Goal: Navigation & Orientation: Find specific page/section

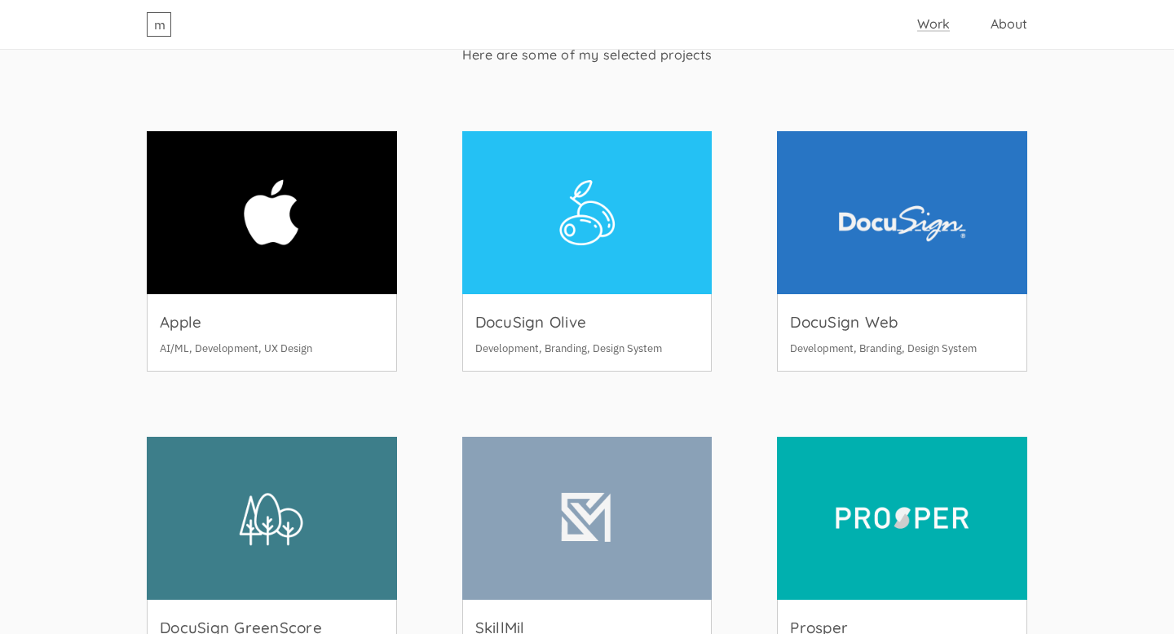
scroll to position [251, 0]
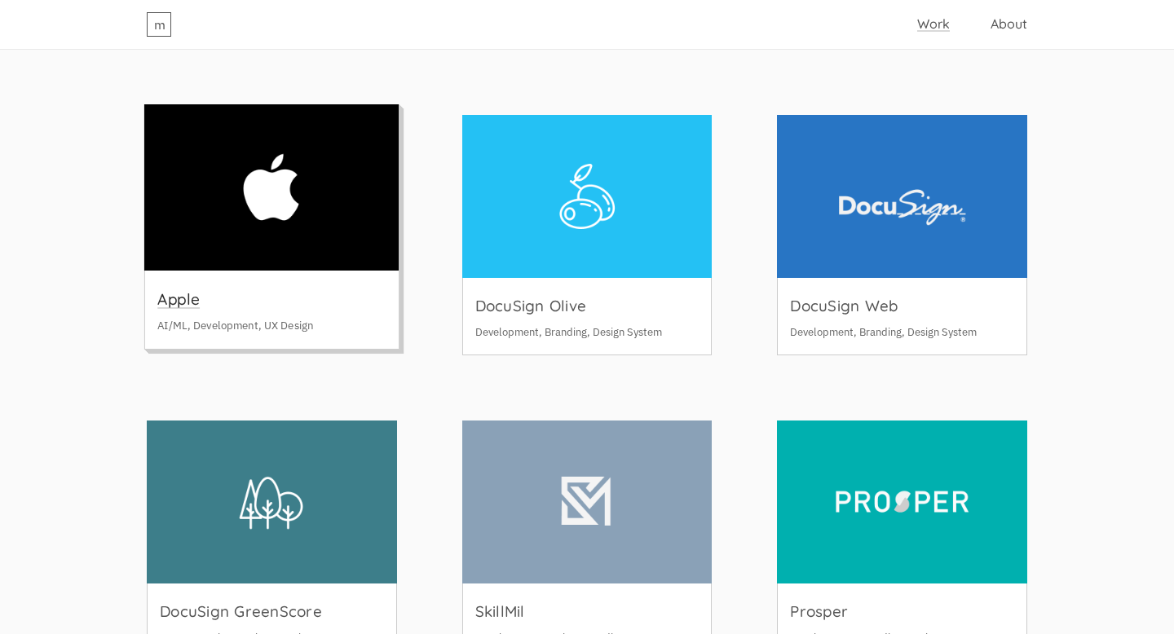
click at [295, 197] on img at bounding box center [271, 187] width 254 height 166
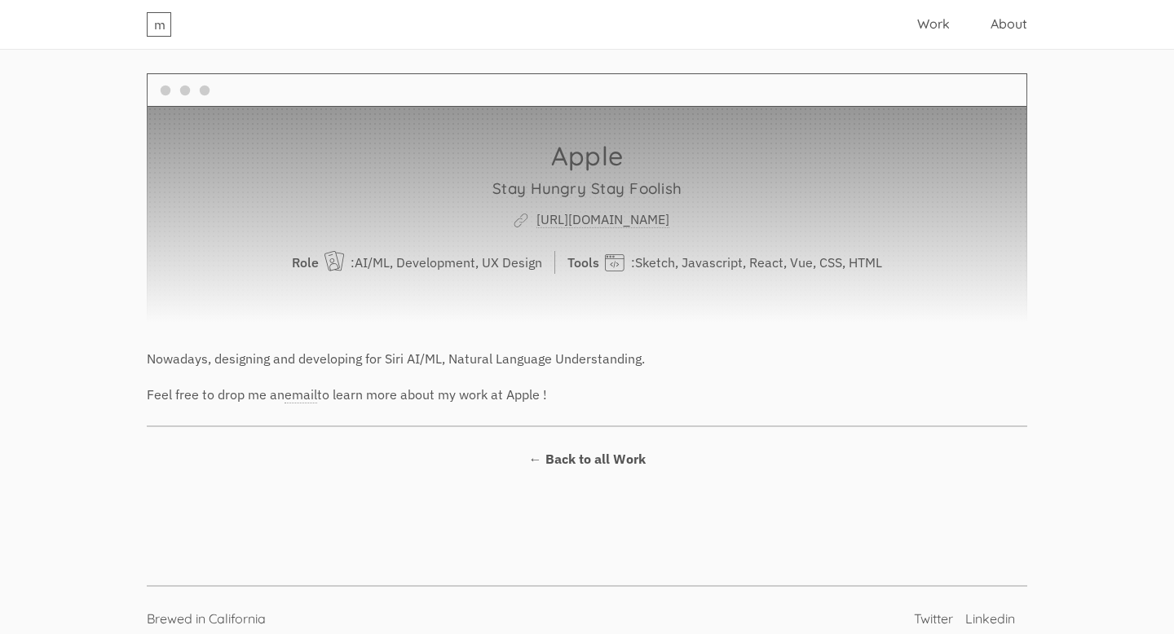
scroll to position [15, 0]
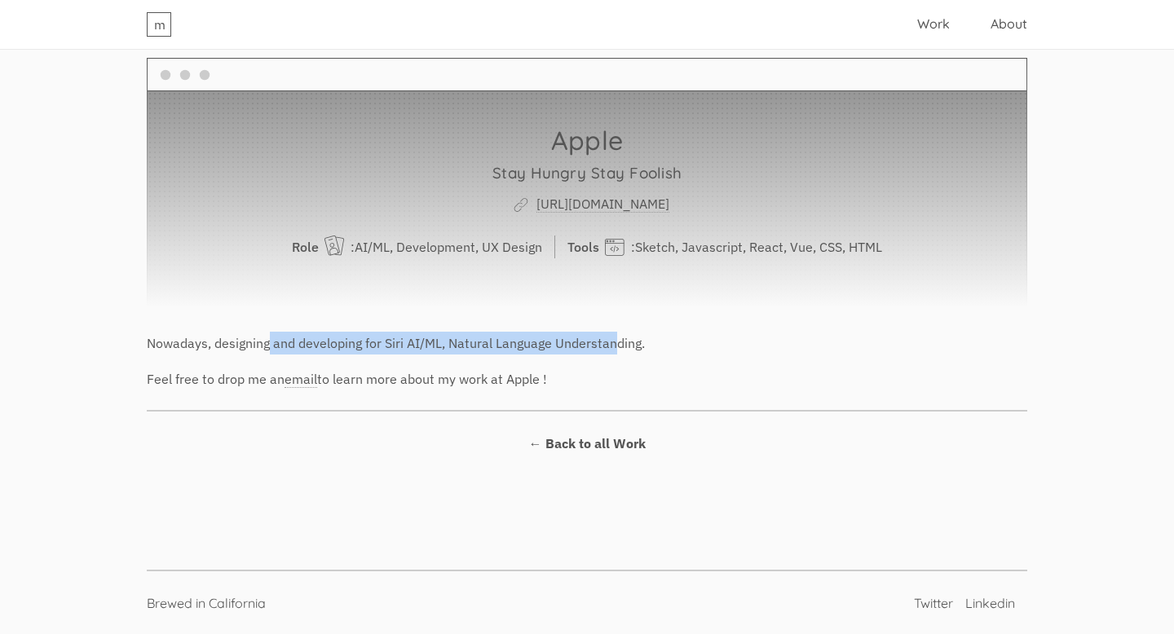
drag, startPoint x: 271, startPoint y: 342, endPoint x: 634, endPoint y: 342, distance: 363.6
click at [633, 342] on p "Nowadays, designing and developing for Siri AI/ML, Natural Language Understandi…" at bounding box center [587, 343] width 880 height 23
click at [634, 342] on p "Nowadays, designing and developing for Siri AI/ML, Natural Language Understandi…" at bounding box center [587, 343] width 880 height 23
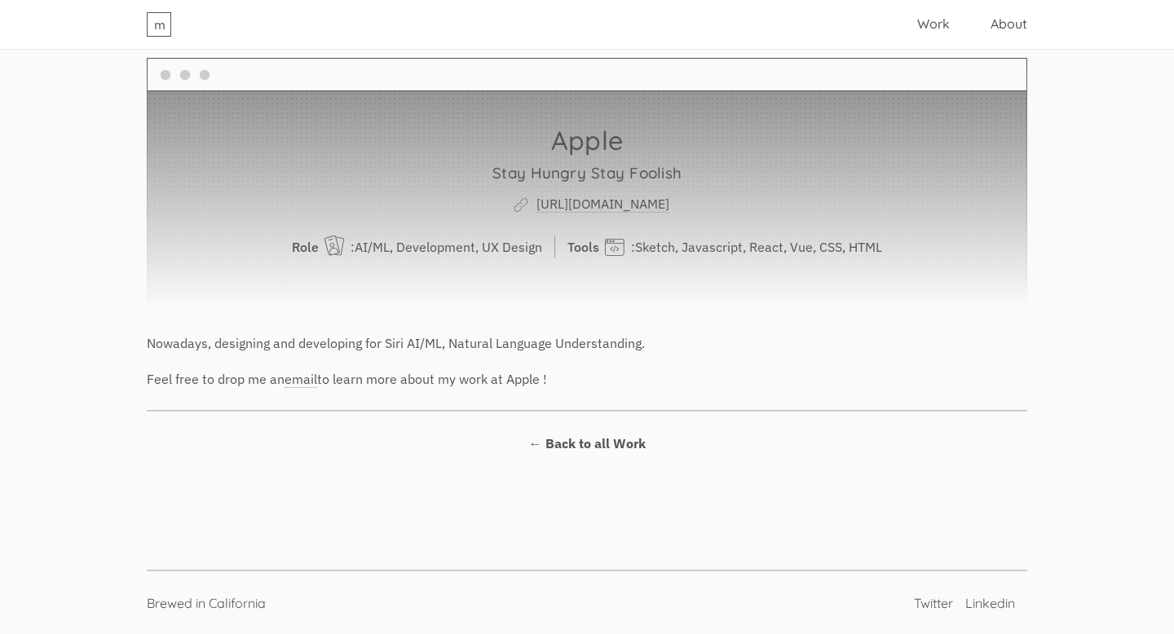
click at [932, 40] on div "m Work About" at bounding box center [586, 24] width 913 height 49
click at [928, 33] on ul "Work About" at bounding box center [972, 23] width 110 height 23
click at [928, 19] on link "Work" at bounding box center [933, 23] width 33 height 16
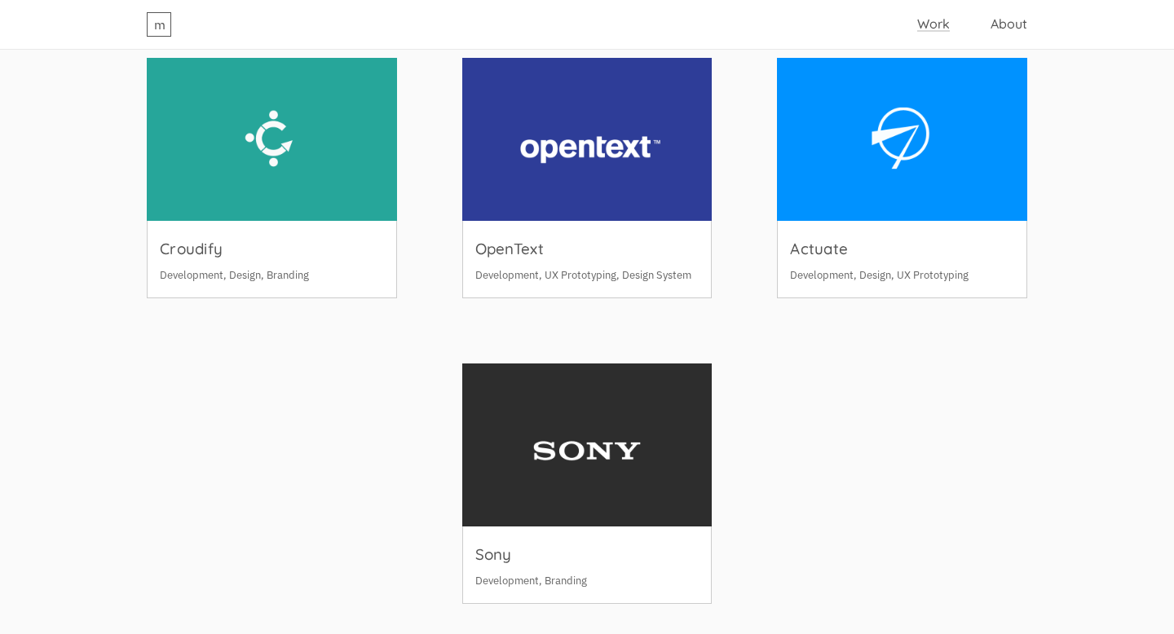
scroll to position [1019, 0]
